Goal: Task Accomplishment & Management: Manage account settings

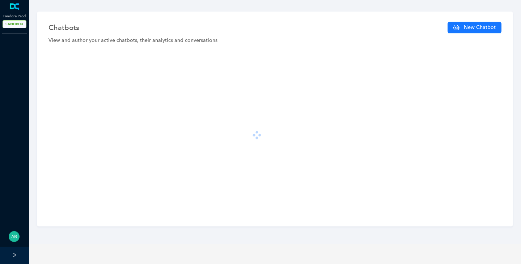
click at [14, 256] on icon "right" at bounding box center [14, 255] width 5 height 5
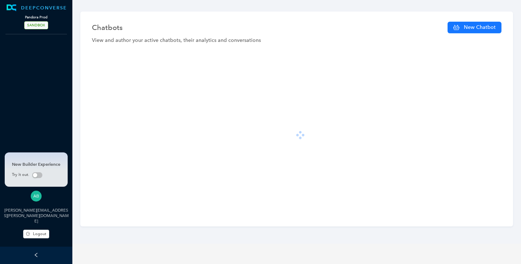
drag, startPoint x: 46, startPoint y: 7, endPoint x: 38, endPoint y: 7, distance: 8.0
click at [38, 7] on link "DEEPCONVERSE" at bounding box center [35, 7] width 69 height 7
click at [478, 31] on span "New Chatbot" at bounding box center [479, 27] width 32 height 8
click at [37, 257] on icon "left" at bounding box center [36, 255] width 5 height 5
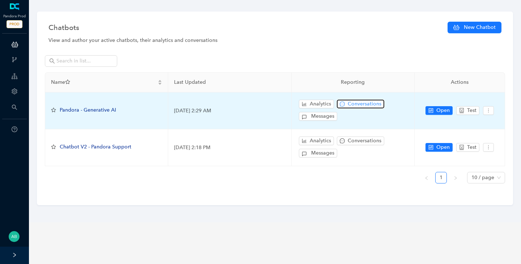
click at [355, 107] on span "Conversations" at bounding box center [364, 104] width 34 height 8
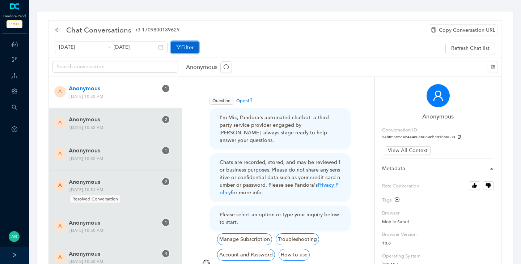
click at [176, 49] on icon "button" at bounding box center [178, 46] width 5 height 5
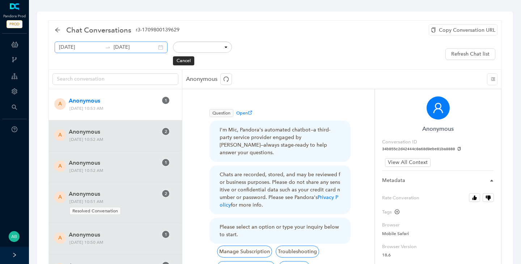
click at [154, 48] on div "[DATE] [DATE]" at bounding box center [111, 48] width 113 height 12
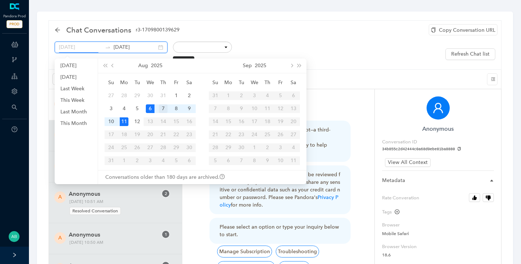
type input "[DATE]"
click at [163, 111] on div "7" at bounding box center [163, 108] width 9 height 9
click at [163, 110] on div "7" at bounding box center [163, 108] width 9 height 9
type input "[DATE]"
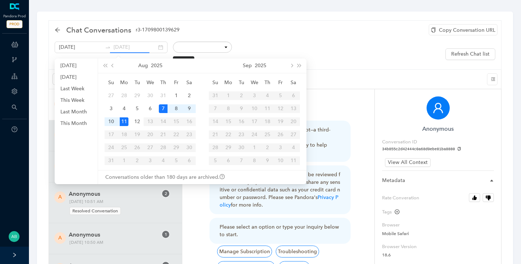
scroll to position [0, 0]
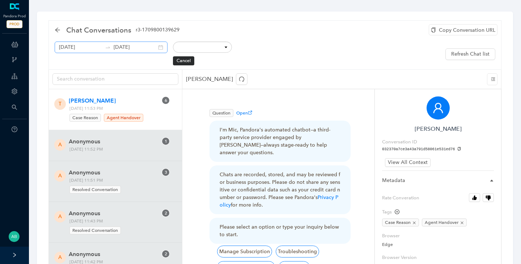
click at [154, 47] on div "[DATE] [DATE]" at bounding box center [111, 48] width 113 height 12
drag, startPoint x: 371, startPoint y: 43, endPoint x: 199, endPoint y: 110, distance: 184.4
drag, startPoint x: 199, startPoint y: 110, endPoint x: 193, endPoint y: 101, distance: 10.1
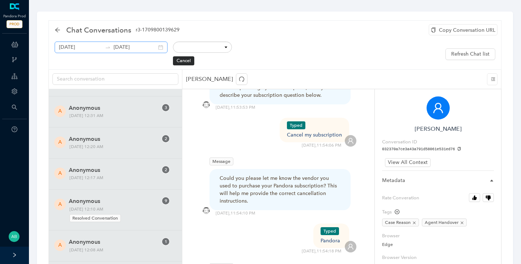
click at [151, 50] on div "[DATE] [DATE]" at bounding box center [111, 48] width 113 height 12
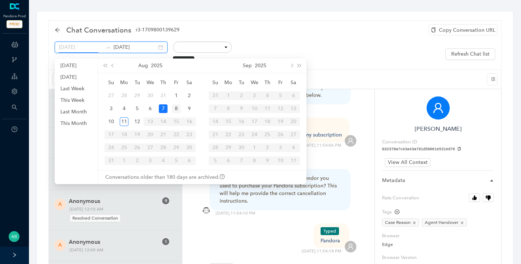
type input "[DATE]"
click at [174, 108] on div "8" at bounding box center [176, 108] width 9 height 9
click at [153, 48] on div "[DATE] [DATE]" at bounding box center [111, 48] width 113 height 12
type input "[DATE]"
click at [179, 112] on div "8" at bounding box center [176, 108] width 9 height 9
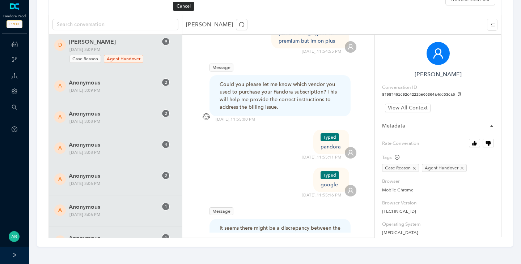
scroll to position [14710, 0]
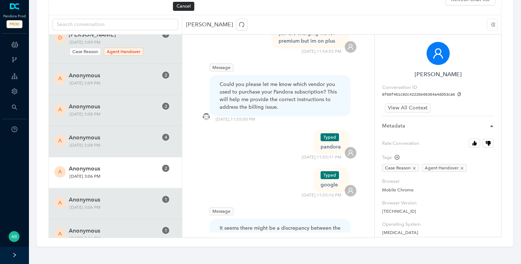
click at [124, 179] on span "[DATE] 3:06 PM" at bounding box center [106, 177] width 78 height 8
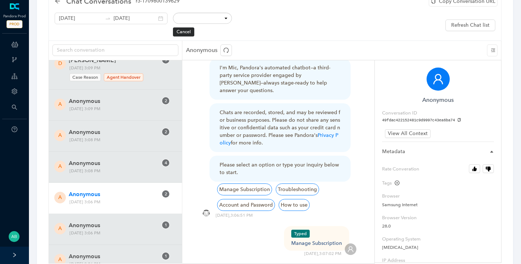
scroll to position [35, 0]
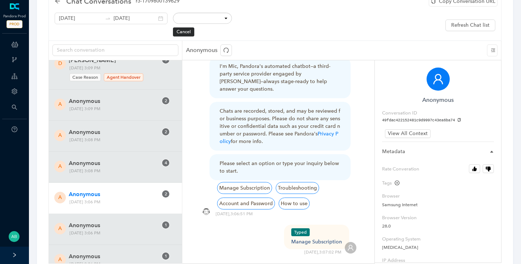
click at [457, 120] on icon "copy" at bounding box center [459, 120] width 4 height 4
drag, startPoint x: 119, startPoint y: 202, endPoint x: 138, endPoint y: 205, distance: 19.4
click at [138, 205] on span "[DATE] 3:06 PM" at bounding box center [106, 202] width 78 height 8
copy span "3:06 PM"
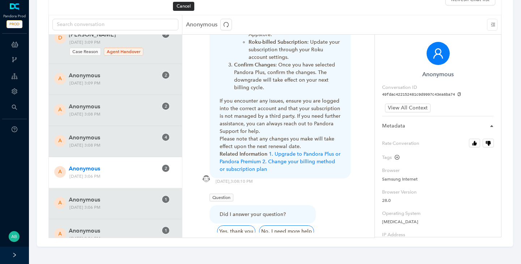
scroll to position [0, 0]
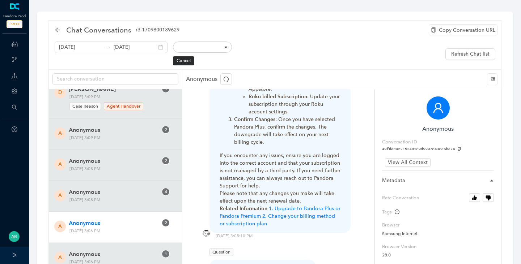
click at [461, 30] on div "Copy Conversation URL" at bounding box center [462, 29] width 69 height 11
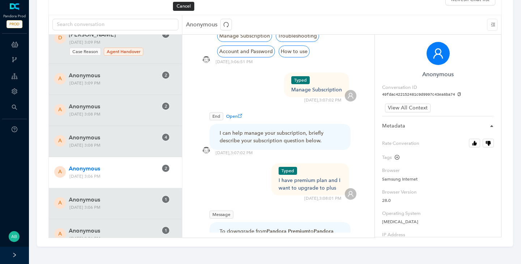
scroll to position [161, 0]
drag, startPoint x: 277, startPoint y: 174, endPoint x: 338, endPoint y: 182, distance: 61.3
click at [338, 182] on div "Typed I have premium plan and I want to upgrade to plus [DATE] 3:08:01 PM" at bounding box center [278, 183] width 156 height 38
copy div "I have premium plan and I want to upgrade to plus"
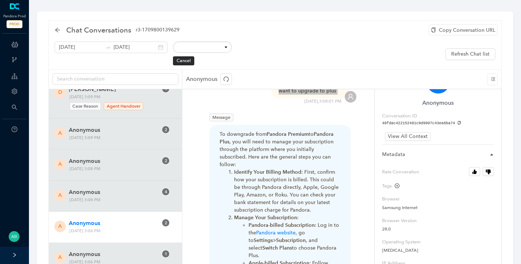
scroll to position [27, 0]
click at [475, 172] on icon "button" at bounding box center [474, 170] width 3 height 5
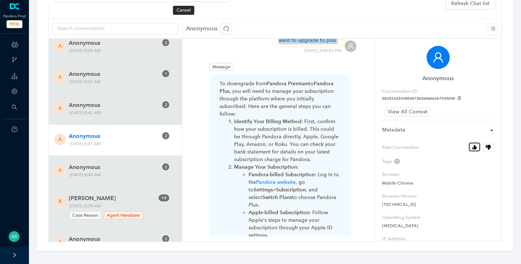
scroll to position [0, 0]
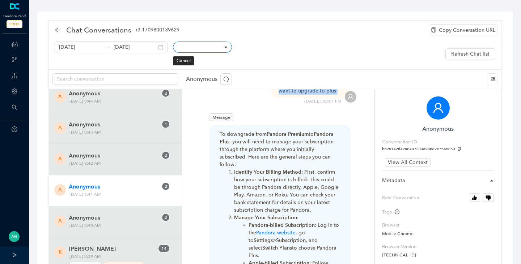
click at [193, 50] on select "Conversation ID CSAT Rating Locale User IP Mobile Page Path Hostname Referrer C…" at bounding box center [202, 47] width 59 height 11
click at [198, 48] on select "Conversation ID CSAT Rating Locale User IP Mobile Page Path Hostname Referrer C…" at bounding box center [202, 47] width 59 height 11
click at [254, 56] on div "[DATE] [DATE] Conversation ID CSAT Rating Locale User IP Mobile Page Path Hostn…" at bounding box center [275, 55] width 440 height 26
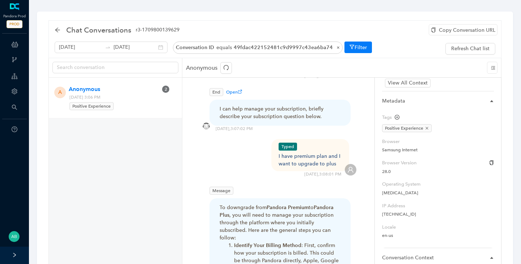
scroll to position [69, 0]
click at [397, 115] on icon "plus-circle" at bounding box center [397, 116] width 2 height 2
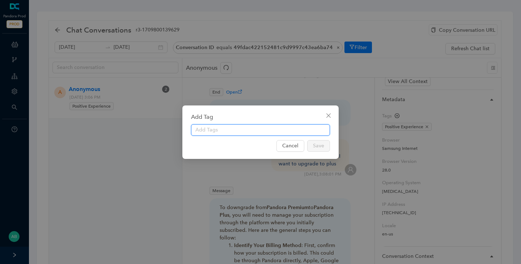
click at [277, 128] on input "text" at bounding box center [260, 130] width 139 height 12
type input "Switch Plan"
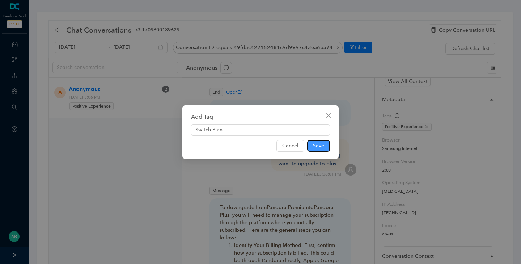
click at [315, 150] on button "Save" at bounding box center [318, 146] width 23 height 12
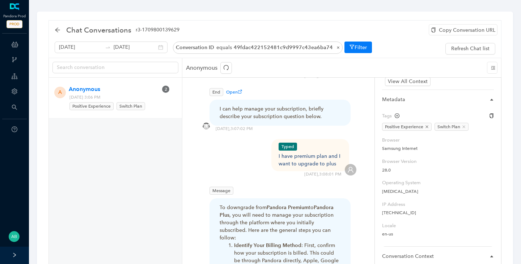
click at [464, 127] on icon "close" at bounding box center [464, 127] width 4 height 4
click at [496, 114] on span "OK" at bounding box center [500, 112] width 8 height 8
click at [397, 117] on icon "plus-circle" at bounding box center [396, 116] width 5 height 5
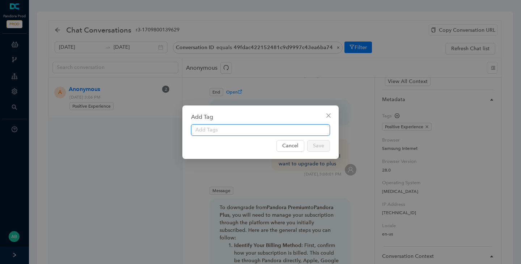
click at [278, 134] on input "text" at bounding box center [260, 130] width 139 height 12
click at [198, 128] on input "Switch Plans" at bounding box center [260, 130] width 139 height 12
type input "Switch Plans"
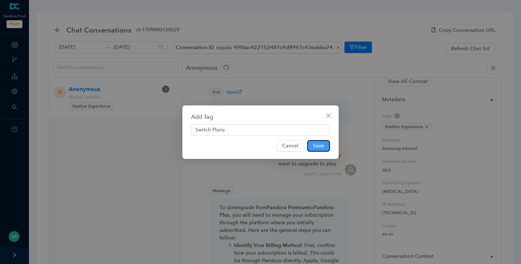
click at [316, 149] on span "Save" at bounding box center [318, 146] width 11 height 8
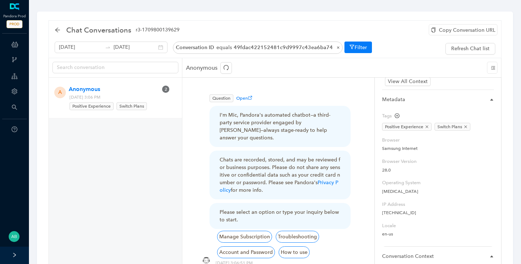
scroll to position [0, 0]
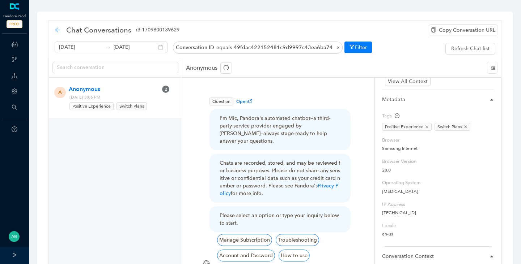
click at [57, 30] on icon "arrow-left" at bounding box center [57, 29] width 5 height 5
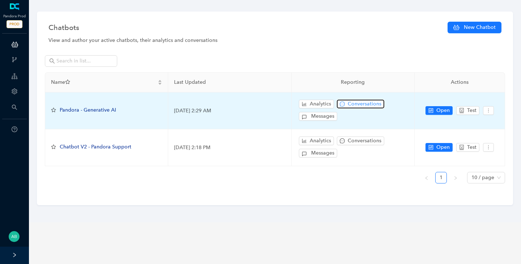
click at [360, 104] on span "Conversations" at bounding box center [364, 104] width 34 height 8
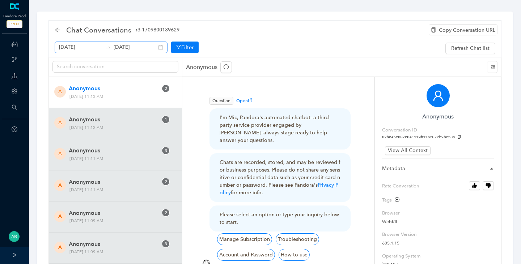
click at [152, 48] on div "[DATE] [DATE]" at bounding box center [111, 48] width 113 height 12
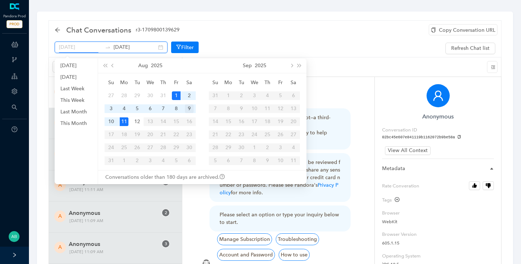
type input "August 9th 2025"
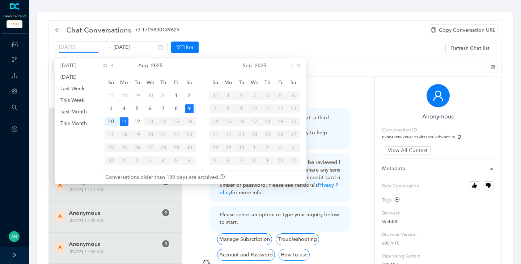
click at [191, 108] on div "9" at bounding box center [189, 108] width 9 height 9
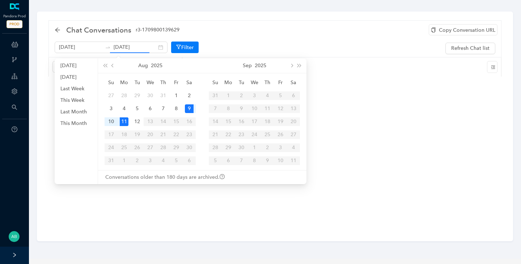
type input "August 9th 2025"
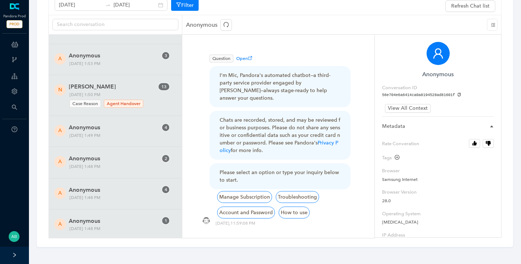
scroll to position [16772, 0]
click at [88, 179] on div "A Anonymous 4 Friday, August 8, 2025 1:48 PM" at bounding box center [115, 193] width 133 height 31
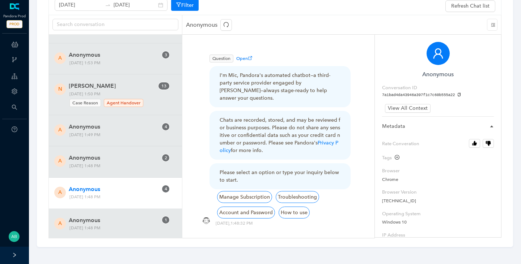
click at [457, 94] on icon "copy" at bounding box center [459, 95] width 4 height 4
drag, startPoint x: 114, startPoint y: 198, endPoint x: 131, endPoint y: 198, distance: 17.0
click at [131, 198] on span "Friday, August 8, 2025 1:48 PM" at bounding box center [106, 197] width 78 height 8
copy span "1:48 PM"
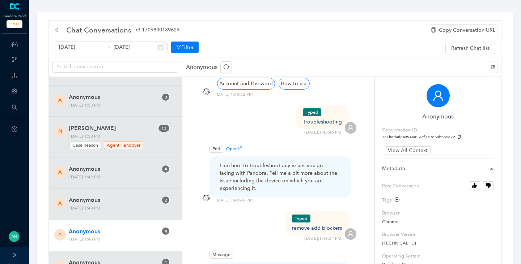
click at [476, 33] on div "Copy Conversation URL" at bounding box center [462, 29] width 69 height 11
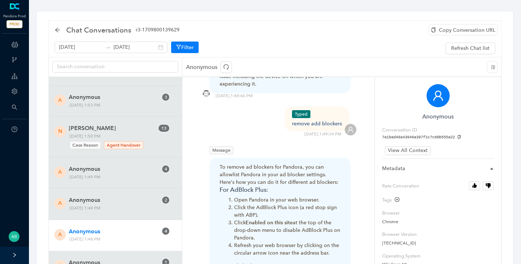
scroll to position [275, 0]
drag, startPoint x: 292, startPoint y: 118, endPoint x: 338, endPoint y: 121, distance: 46.0
click at [338, 121] on div "Typed remove add blockers 8/8/2025 , 1:49:34 PM" at bounding box center [278, 123] width 156 height 31
copy div "remove add blockers"
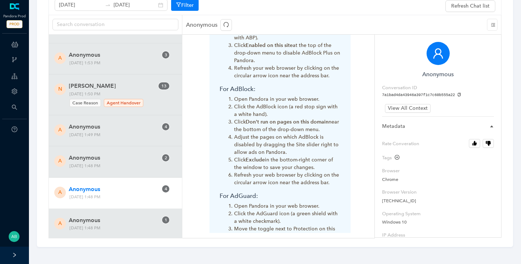
scroll to position [423, 0]
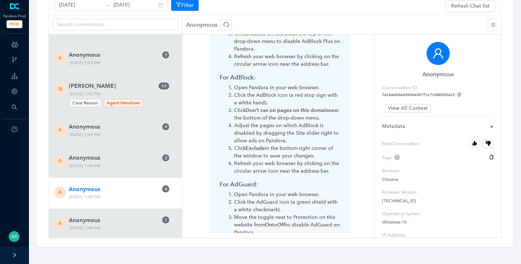
click at [395, 157] on icon "plus-circle" at bounding box center [396, 157] width 5 height 5
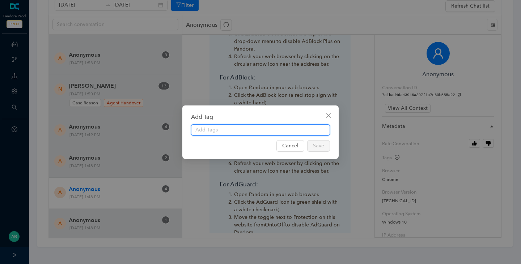
click at [247, 132] on input "text" at bounding box center [260, 130] width 139 height 12
type input "AdBlock"
click at [319, 144] on span "Save" at bounding box center [318, 146] width 11 height 8
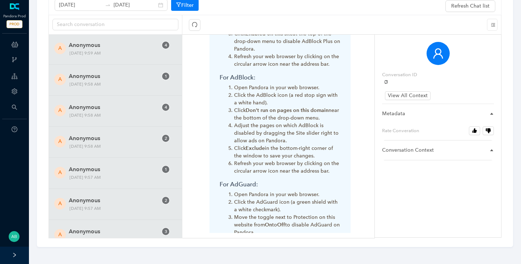
scroll to position [10391, 0]
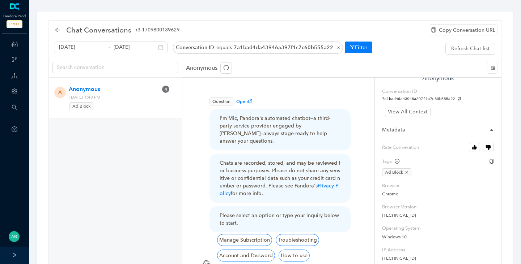
scroll to position [41, 0]
click at [470, 145] on button "Rate Converation" at bounding box center [474, 145] width 11 height 9
